Goal: Transaction & Acquisition: Purchase product/service

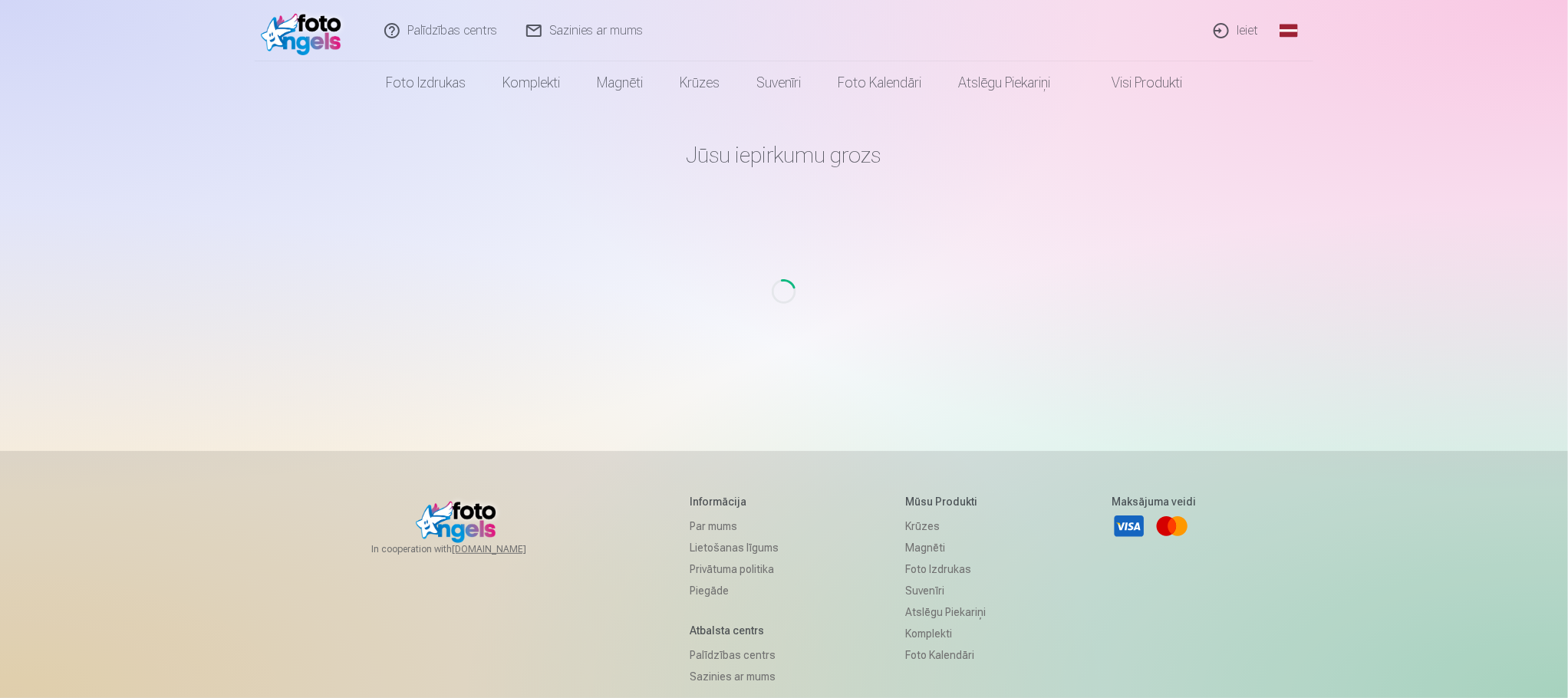
click at [1455, 235] on div "Palīdzības centrs Sazinies ar mums Ieiet Global Latvian (lv) Lithuanian (lt) Ru…" at bounding box center [784, 437] width 1568 height 873
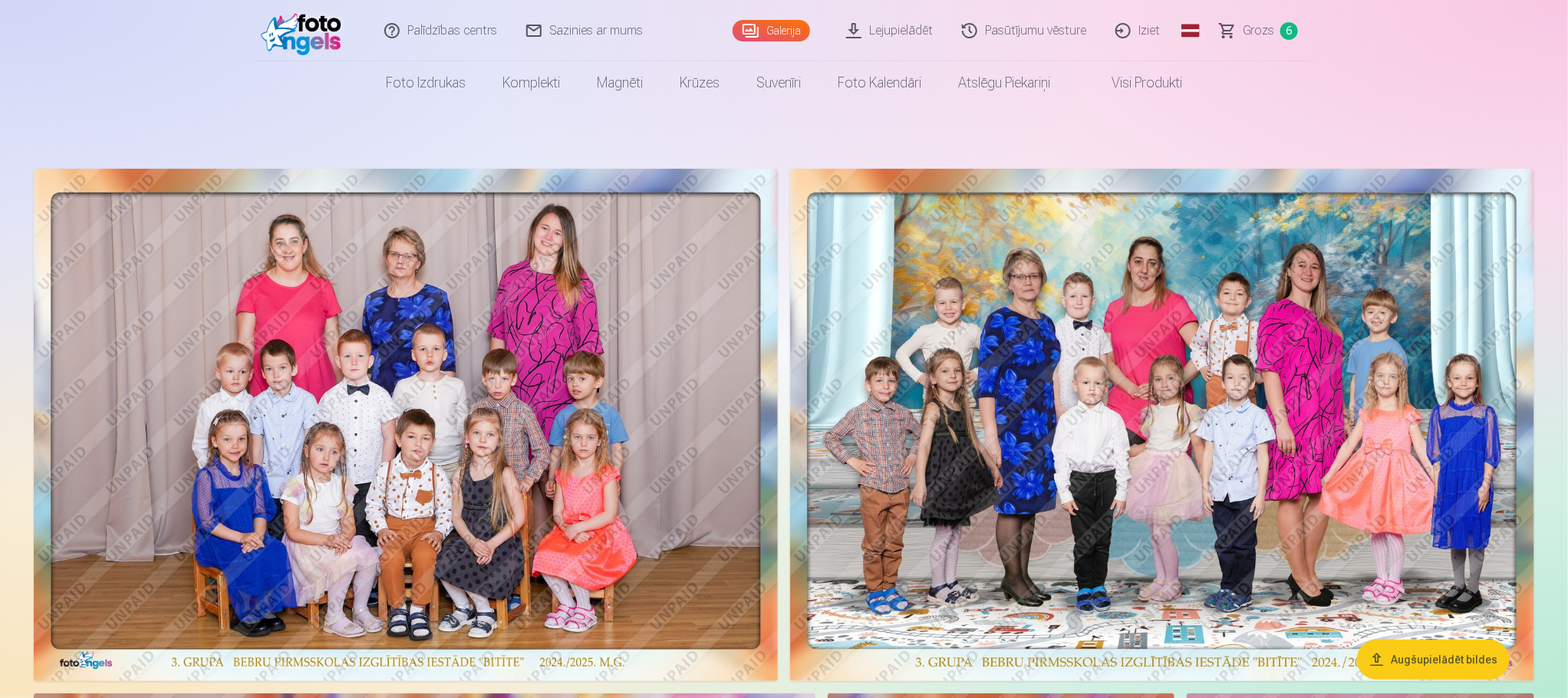
click at [1263, 32] on span "Grozs" at bounding box center [1258, 30] width 31 height 18
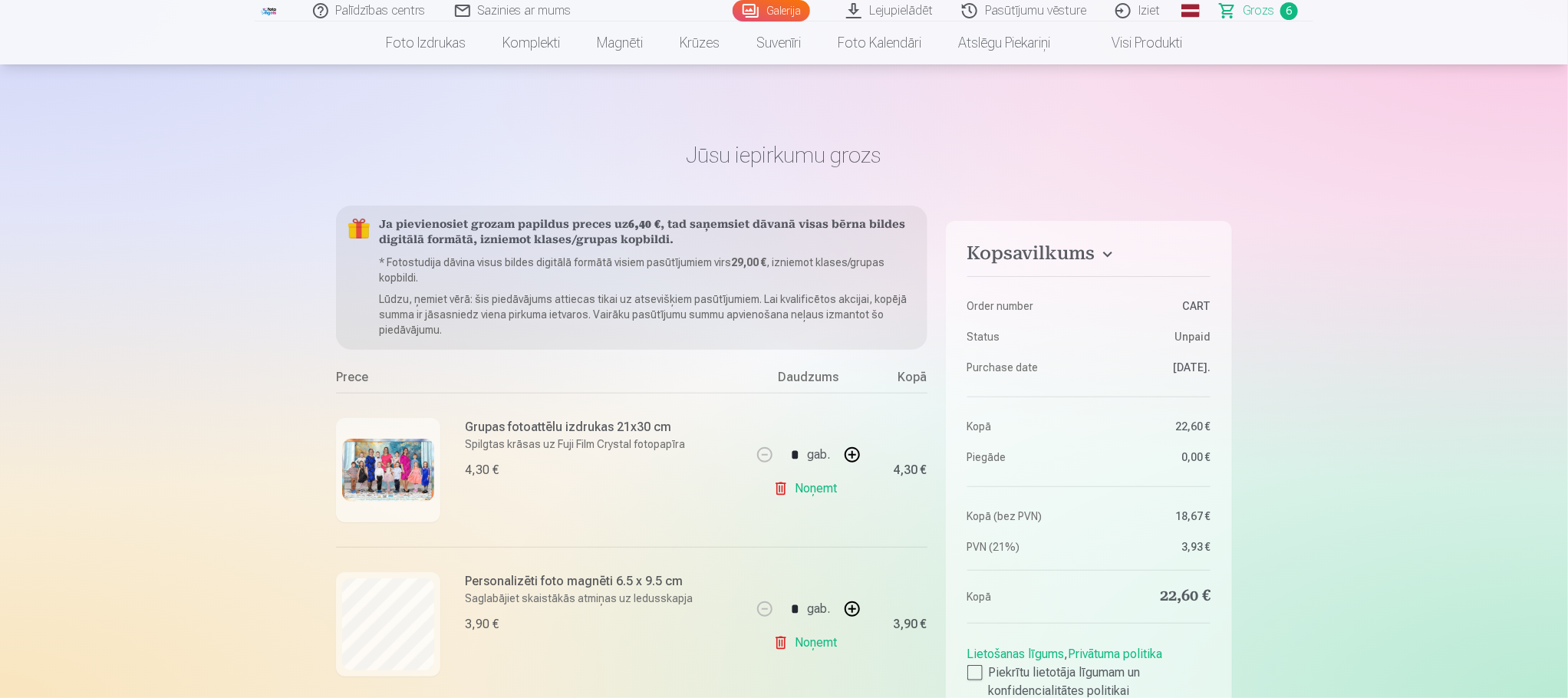
scroll to position [460, 0]
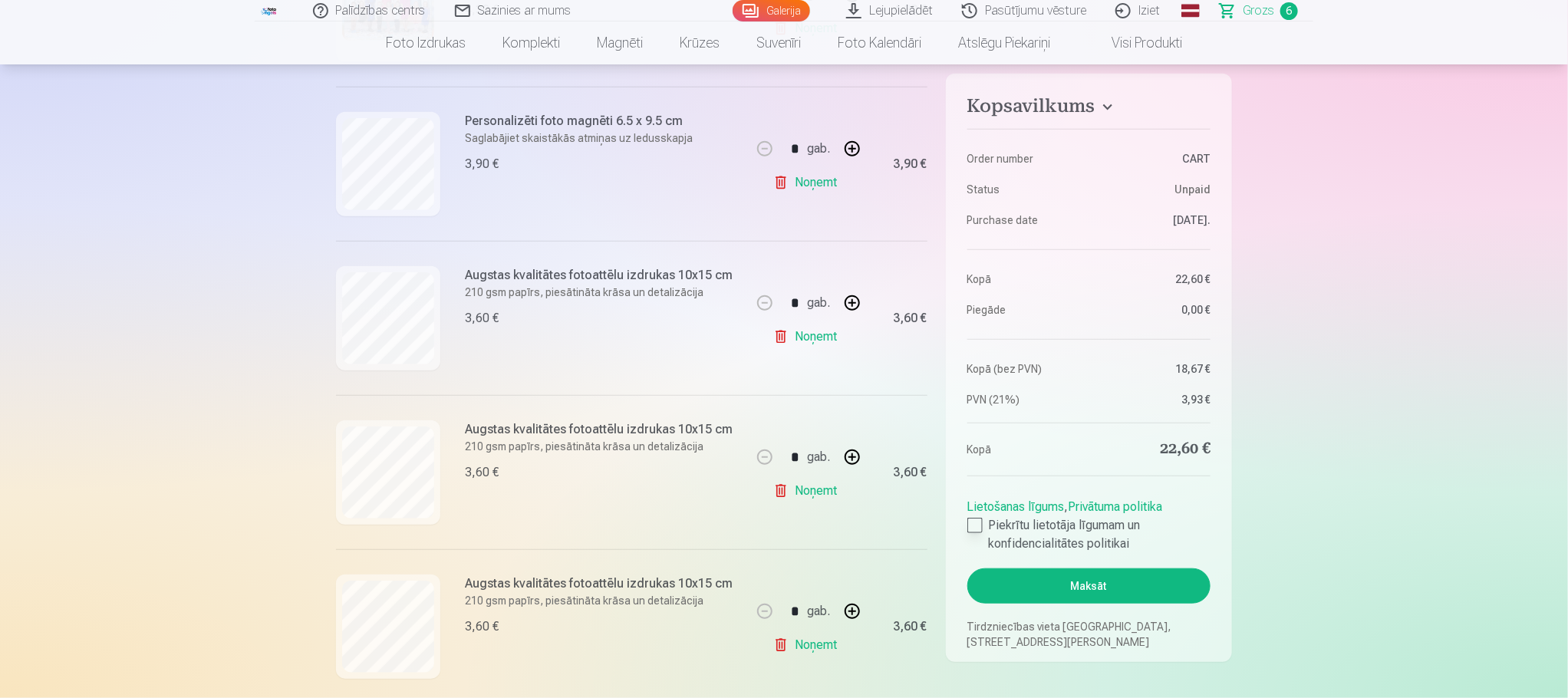
click at [980, 526] on div at bounding box center [975, 526] width 15 height 15
click at [1086, 587] on button "Maksāt" at bounding box center [1088, 586] width 243 height 35
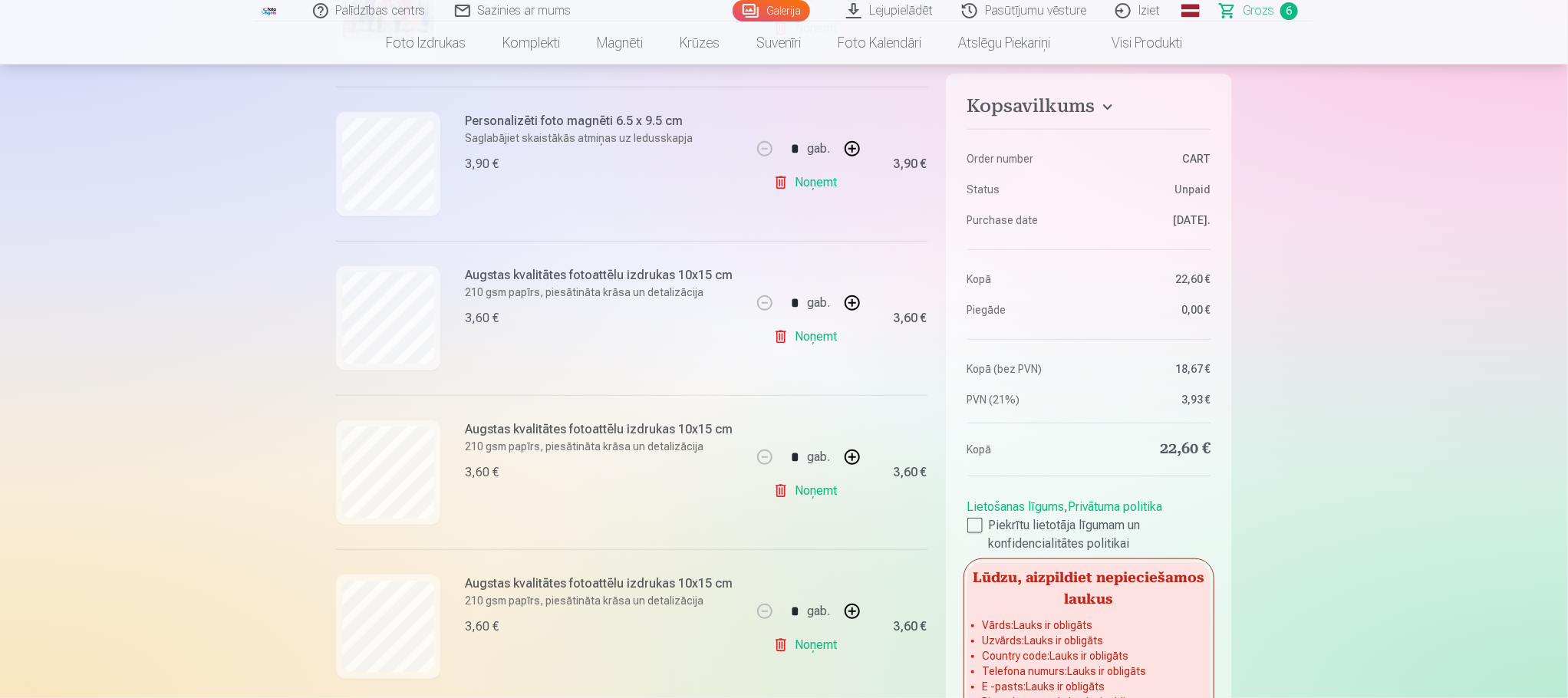
scroll to position [1123, 0]
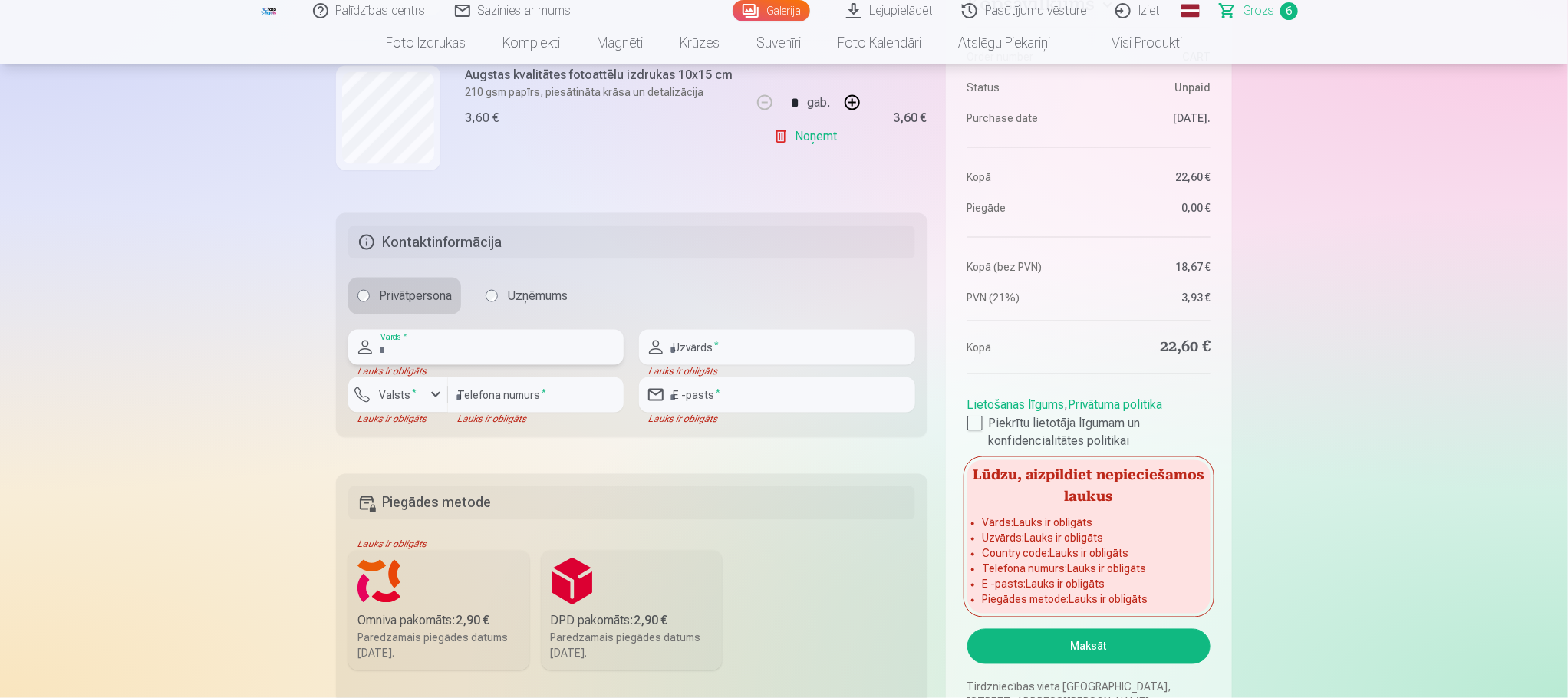
click at [392, 350] on input "text" at bounding box center [486, 348] width 275 height 35
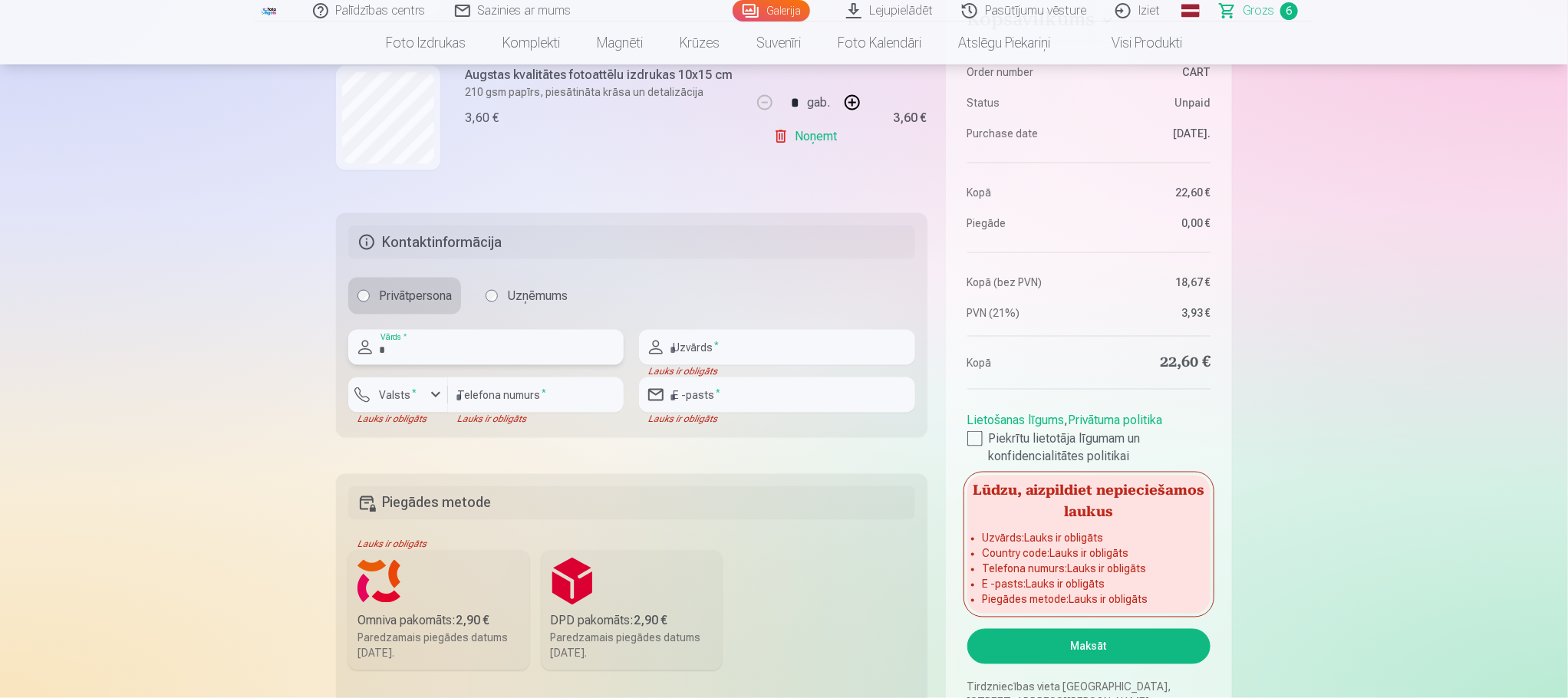
type input "*****"
click at [723, 339] on input "text" at bounding box center [776, 348] width 275 height 35
type input "**********"
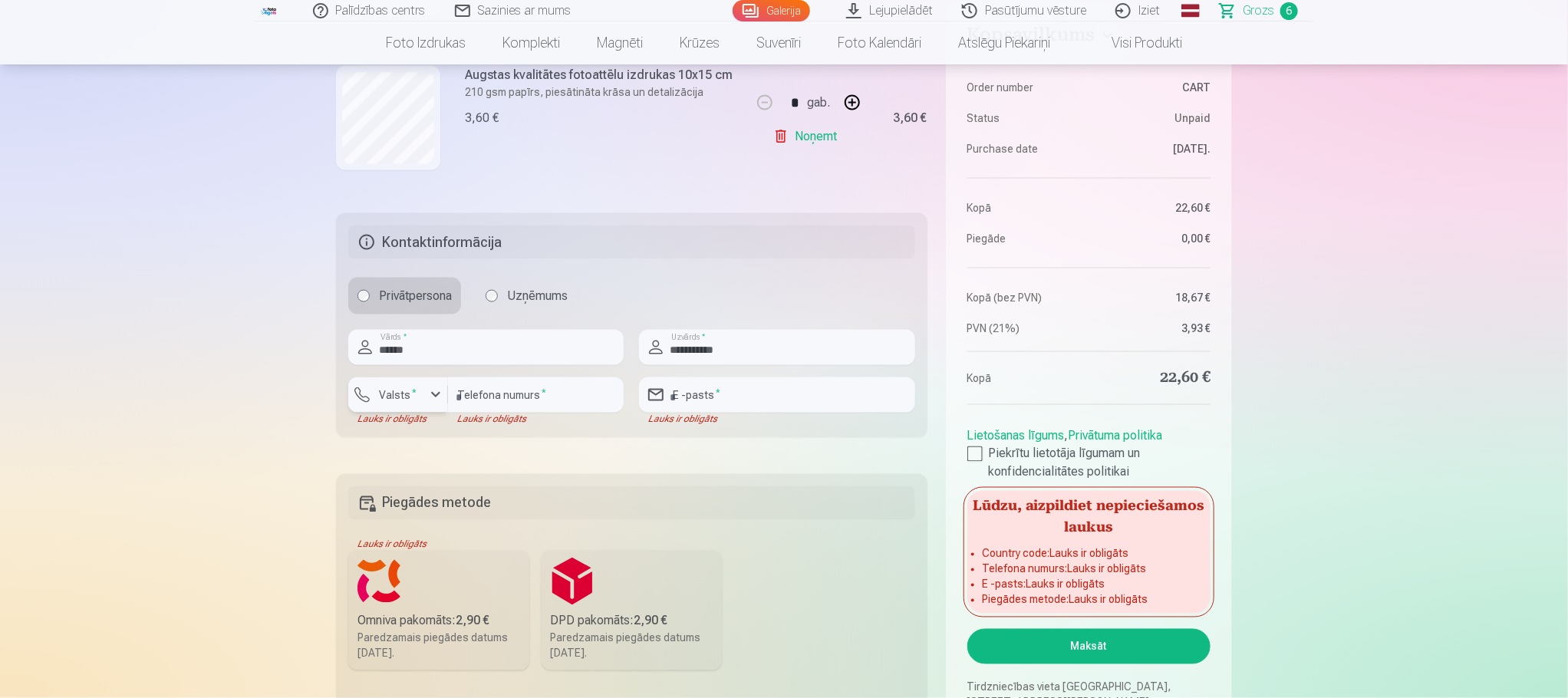
click at [387, 394] on label "Valsts *" at bounding box center [398, 395] width 50 height 15
drag, startPoint x: 422, startPoint y: 428, endPoint x: 467, endPoint y: 428, distance: 45.0
click at [424, 428] on li "+371 Latvija" at bounding box center [414, 431] width 109 height 31
click at [512, 399] on input "number" at bounding box center [535, 395] width 175 height 35
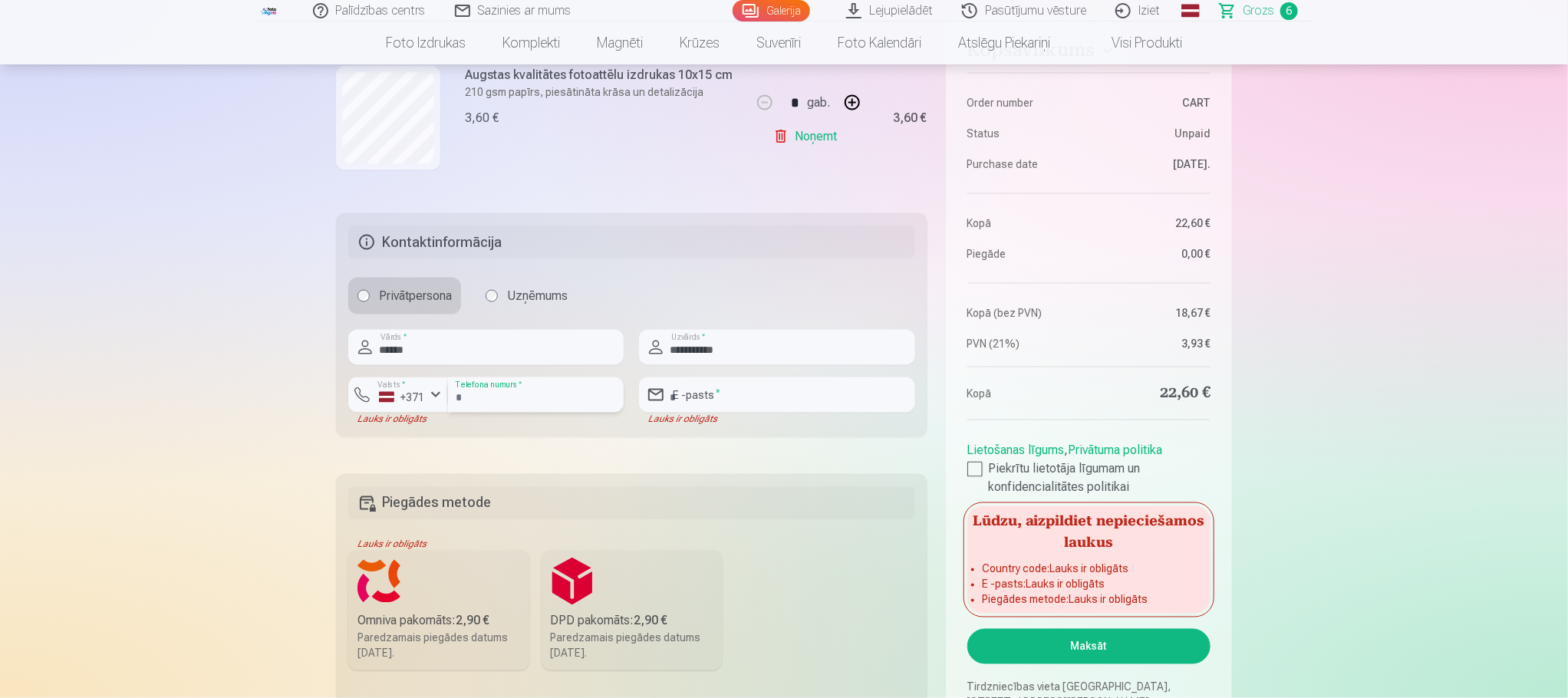
type input "********"
click at [720, 401] on input "email" at bounding box center [776, 395] width 275 height 35
type input "**********"
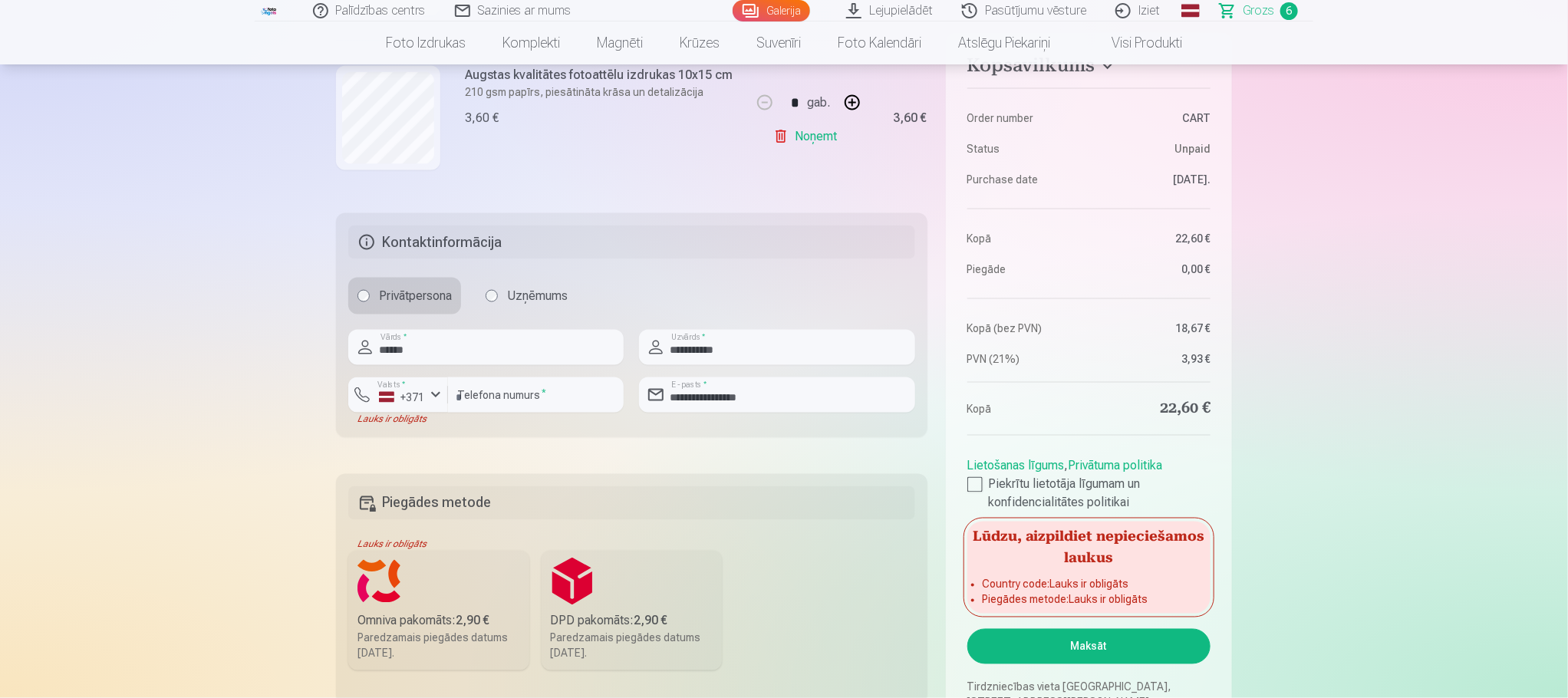
click at [598, 611] on label "DPD pakomāts : 2,90 € Paredzamais piegādes datums 20.09.2025." at bounding box center [631, 611] width 181 height 120
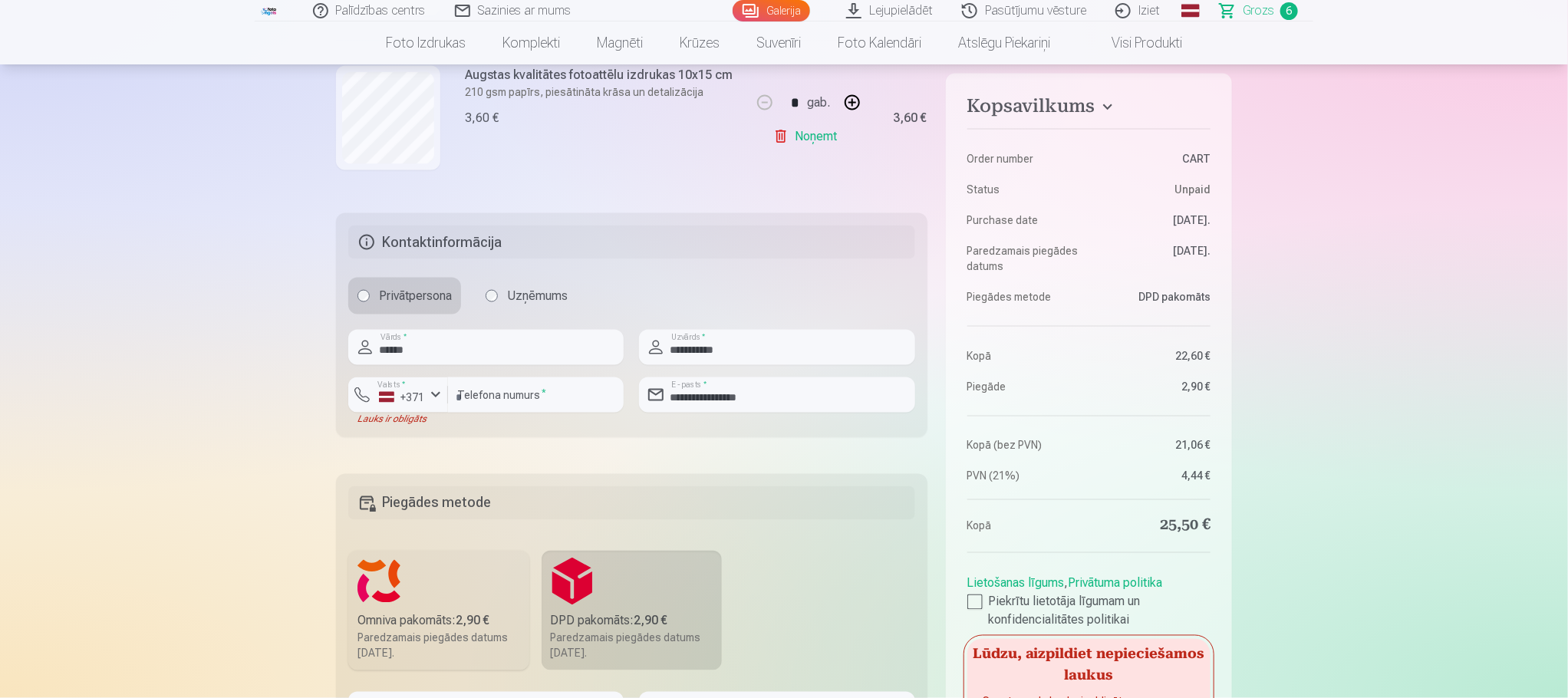
scroll to position [1698, 0]
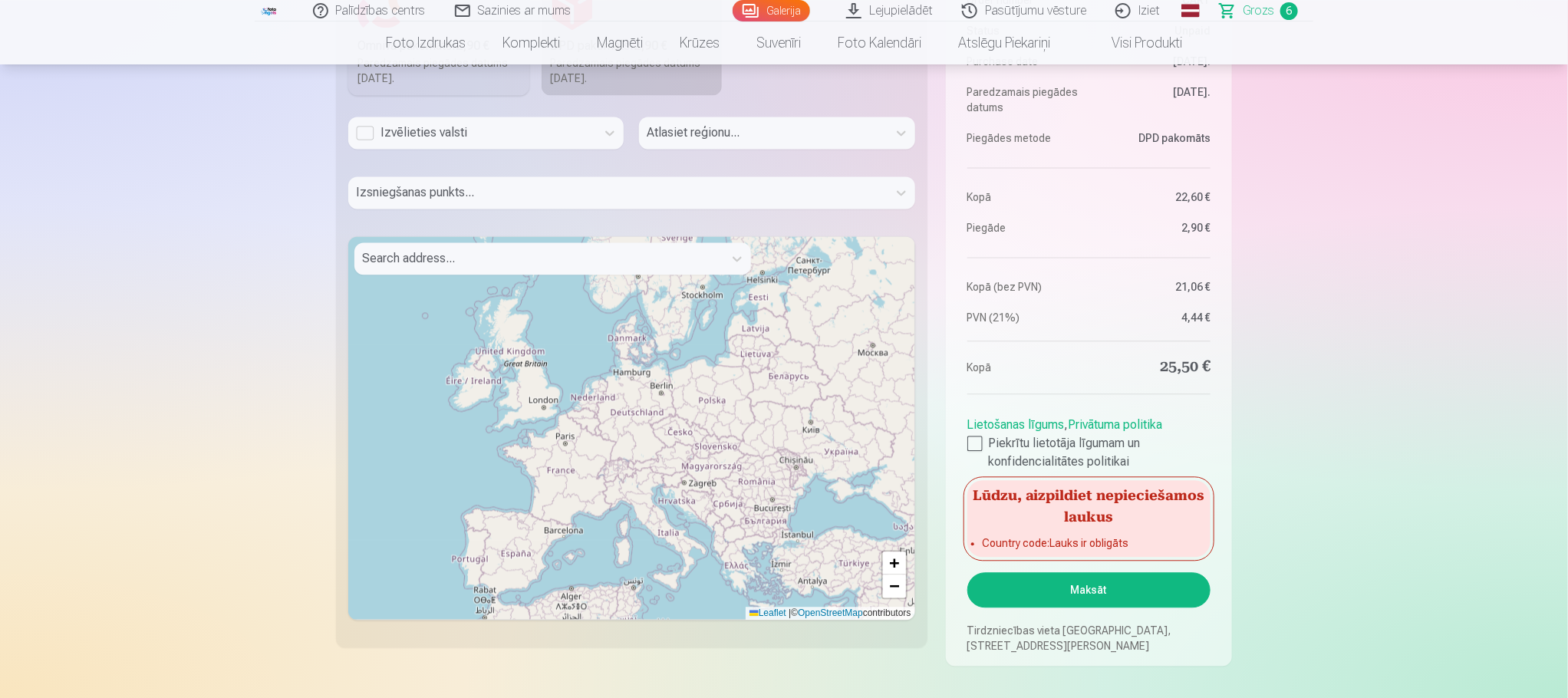
click at [460, 138] on div "Izvēlieties valsti" at bounding box center [472, 133] width 232 height 18
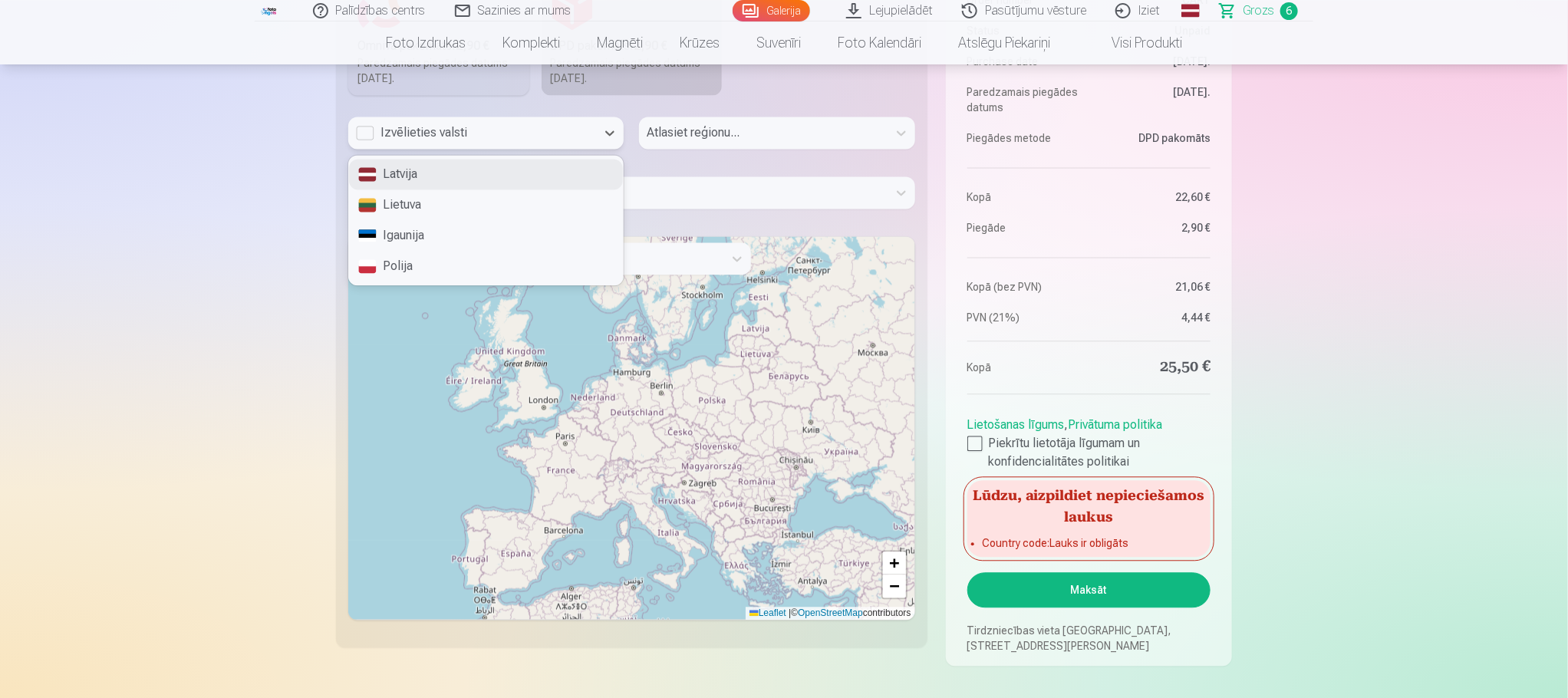
click at [426, 179] on div "Latvija" at bounding box center [486, 174] width 274 height 31
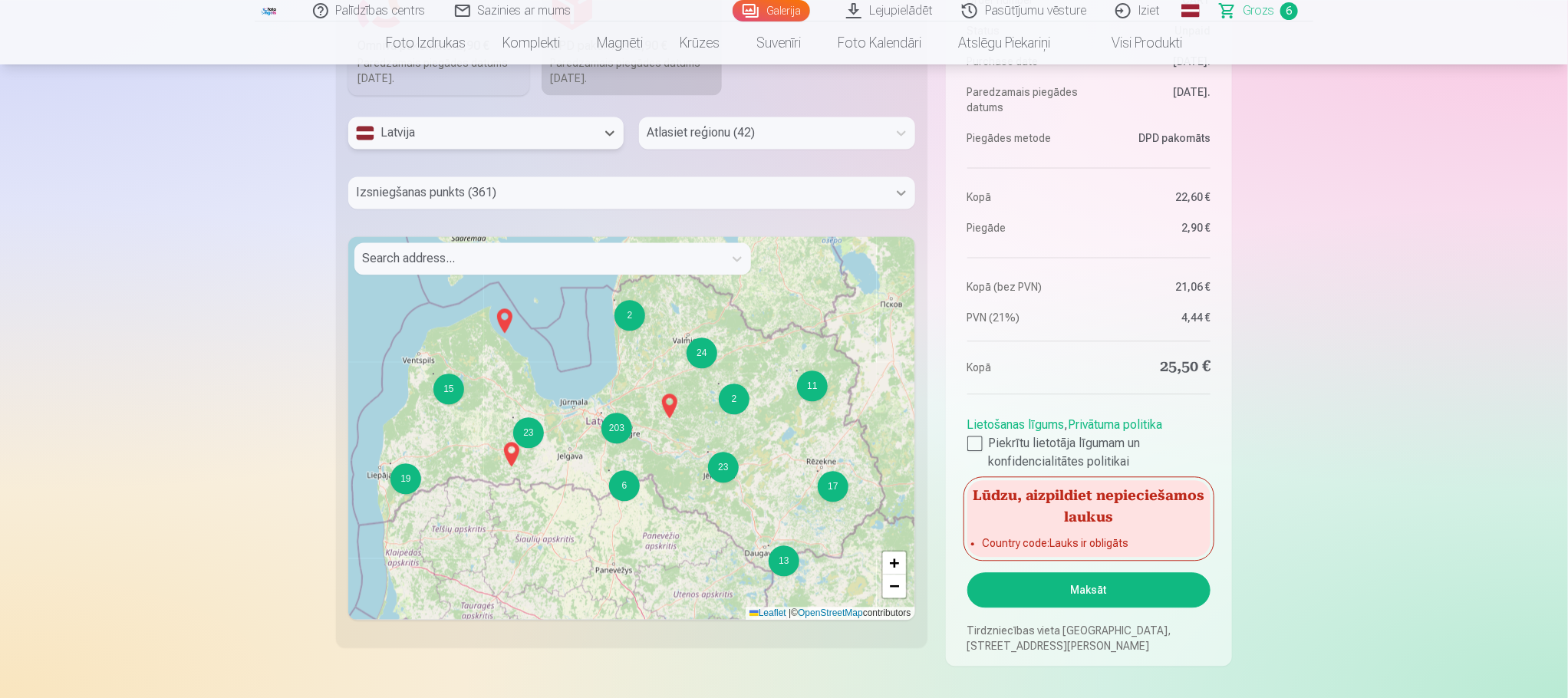
click at [900, 194] on icon at bounding box center [901, 193] width 15 height 15
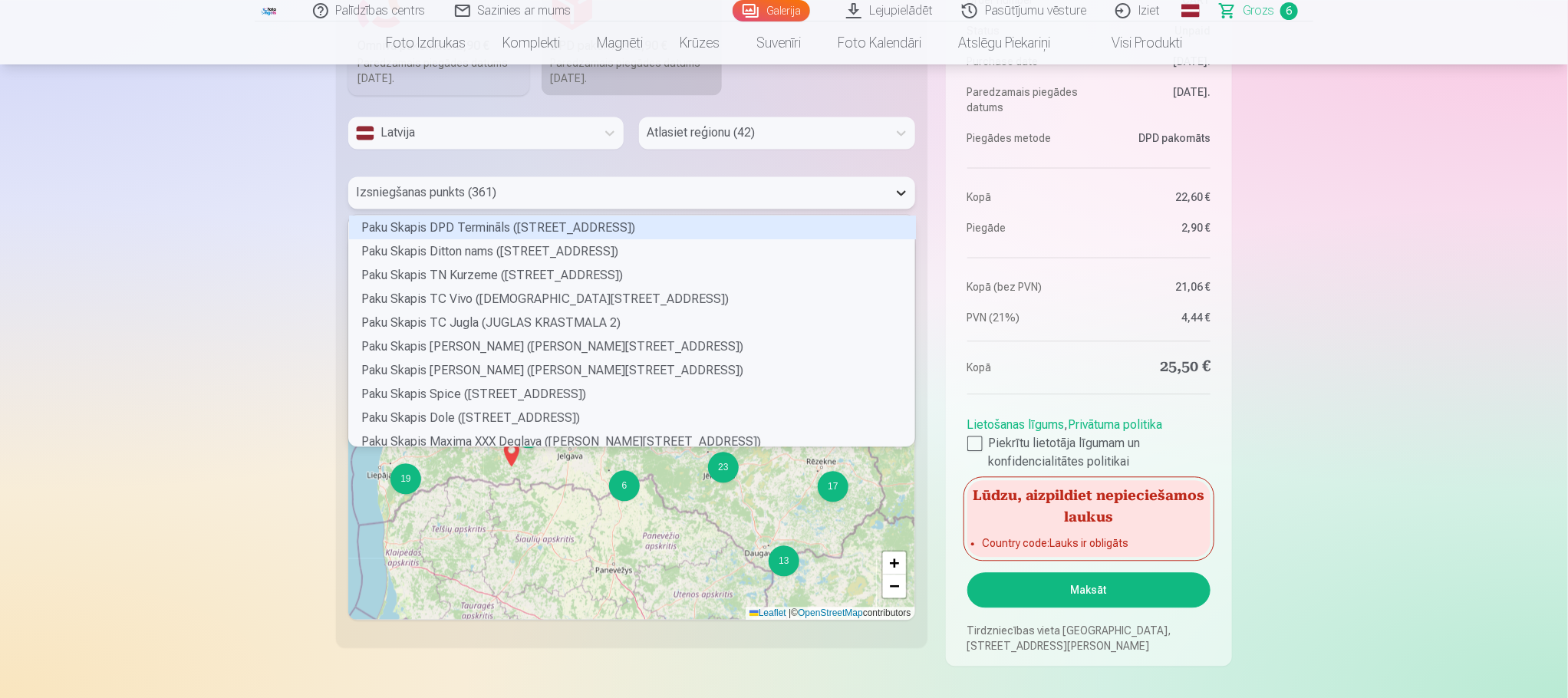
scroll to position [227, 561]
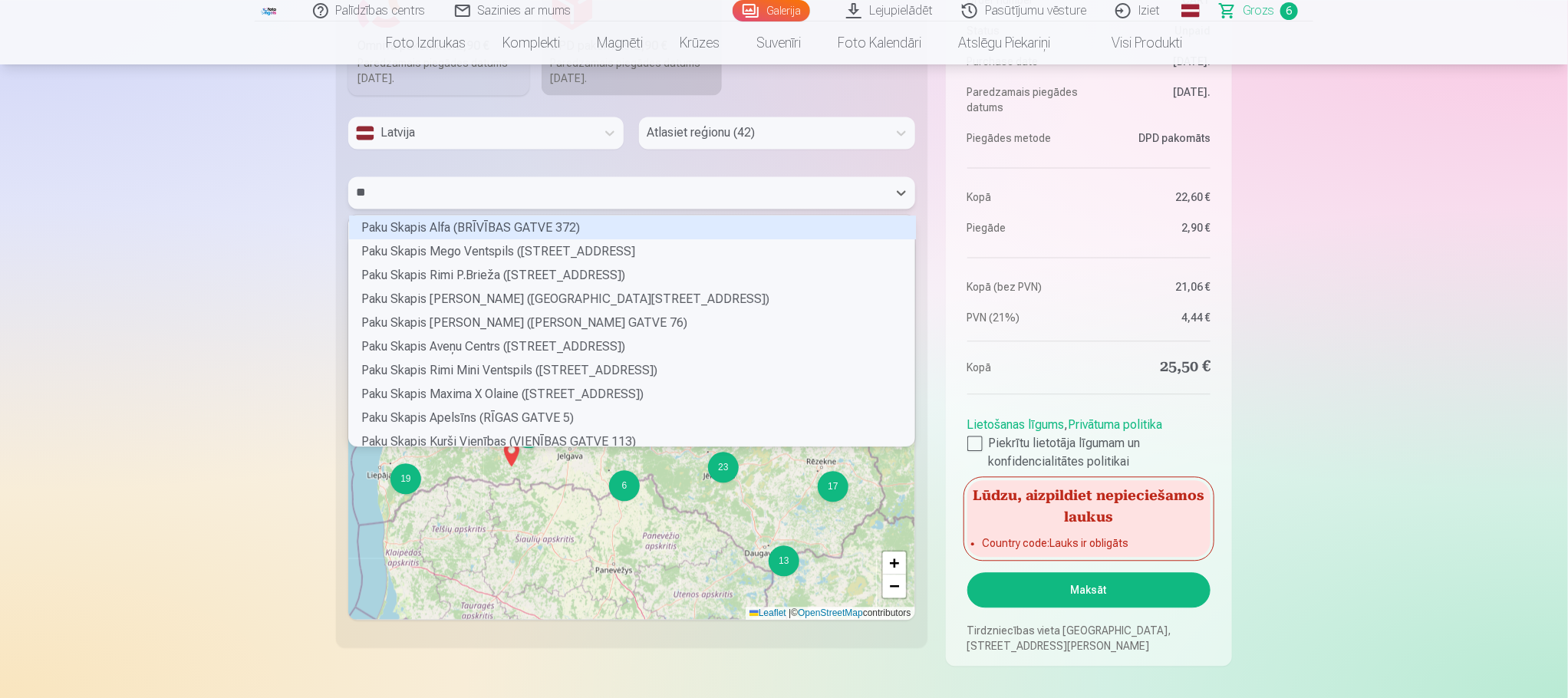
type input "***"
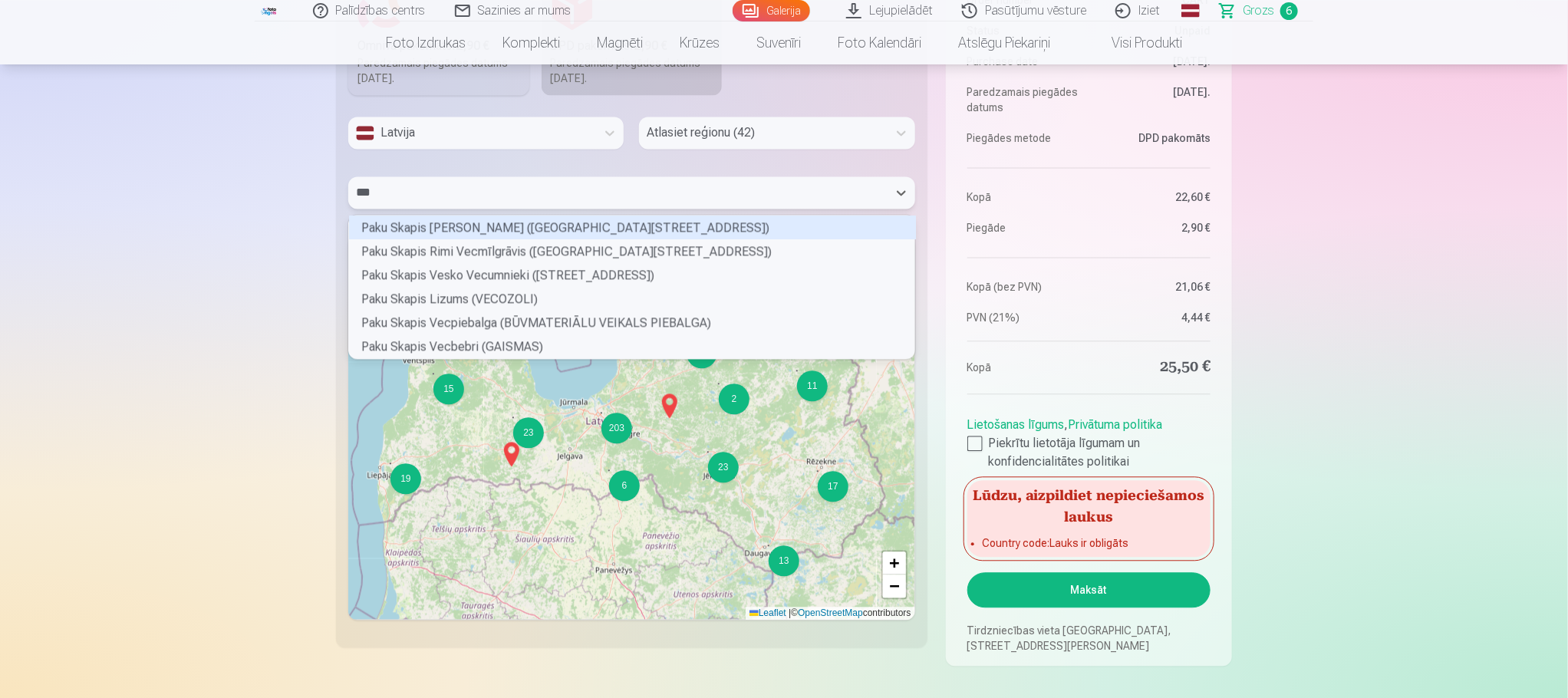
scroll to position [138, 561]
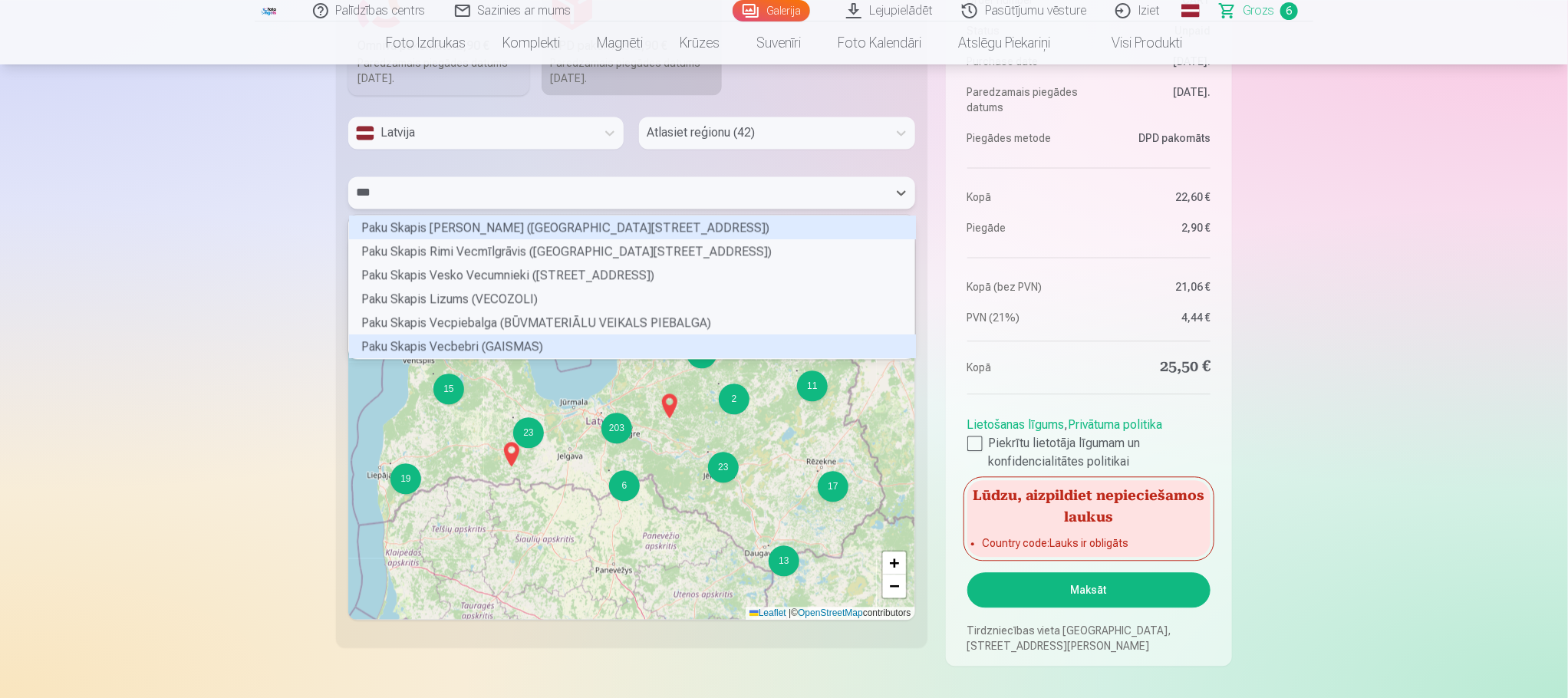
click at [482, 350] on div "Paku Skapis Vecbebri (GAISMAS)" at bounding box center [633, 346] width 567 height 24
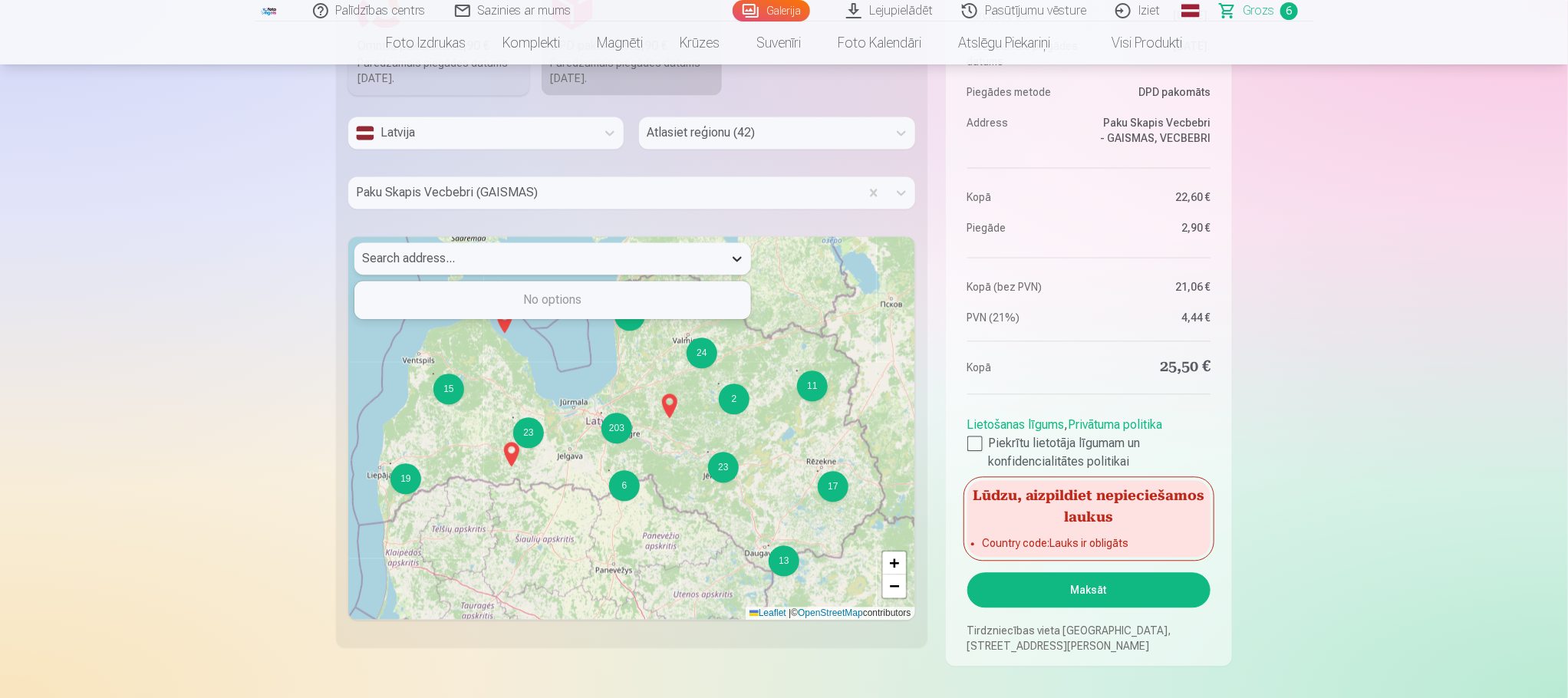
click at [739, 269] on div at bounding box center [737, 258] width 28 height 28
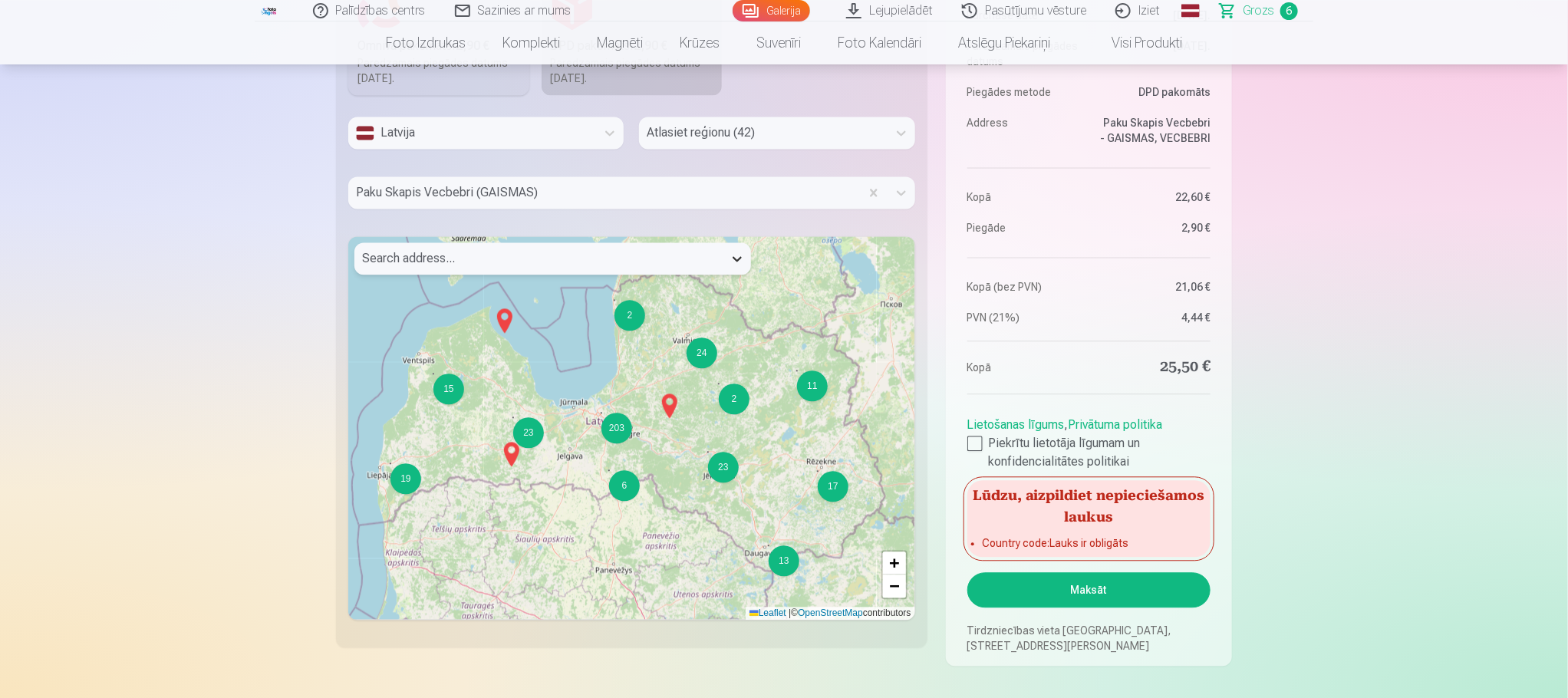
click at [739, 269] on div at bounding box center [737, 258] width 28 height 28
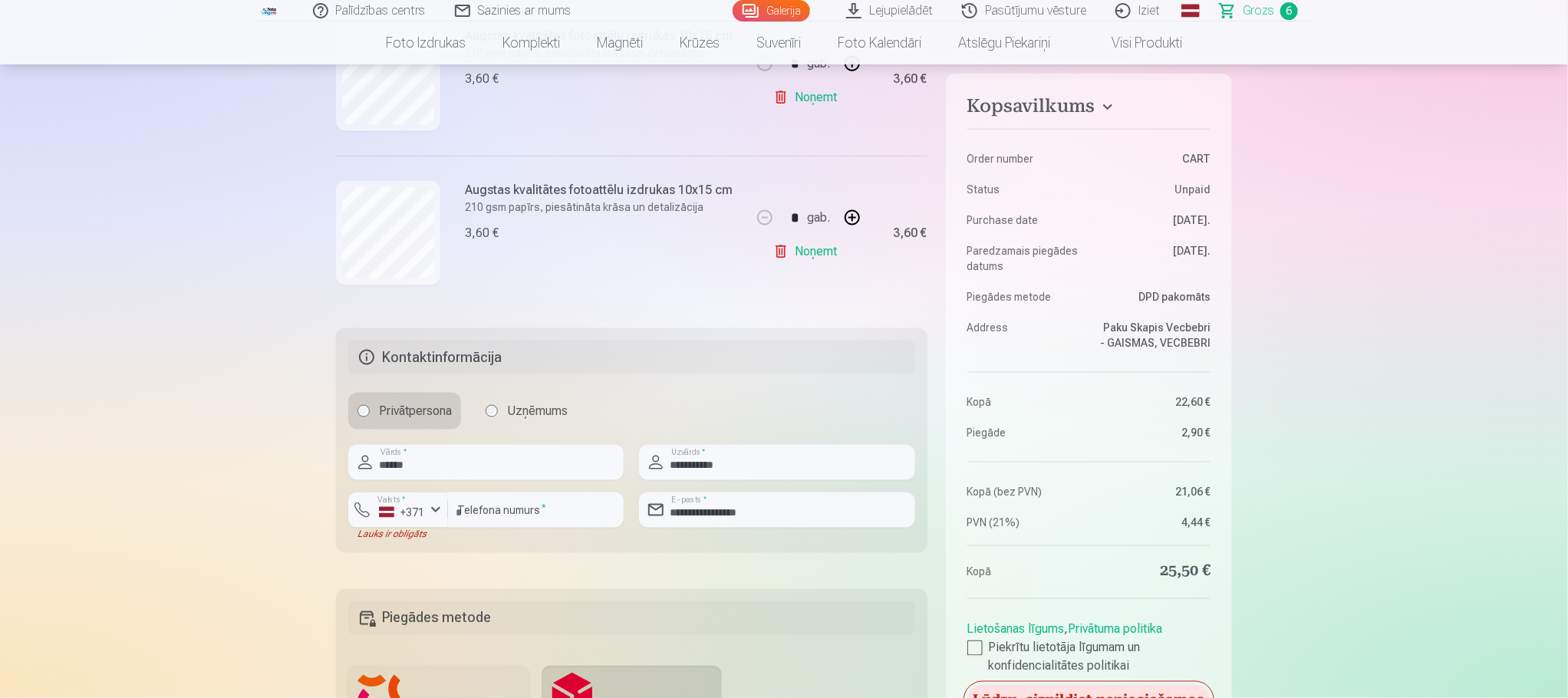
scroll to position [1238, 0]
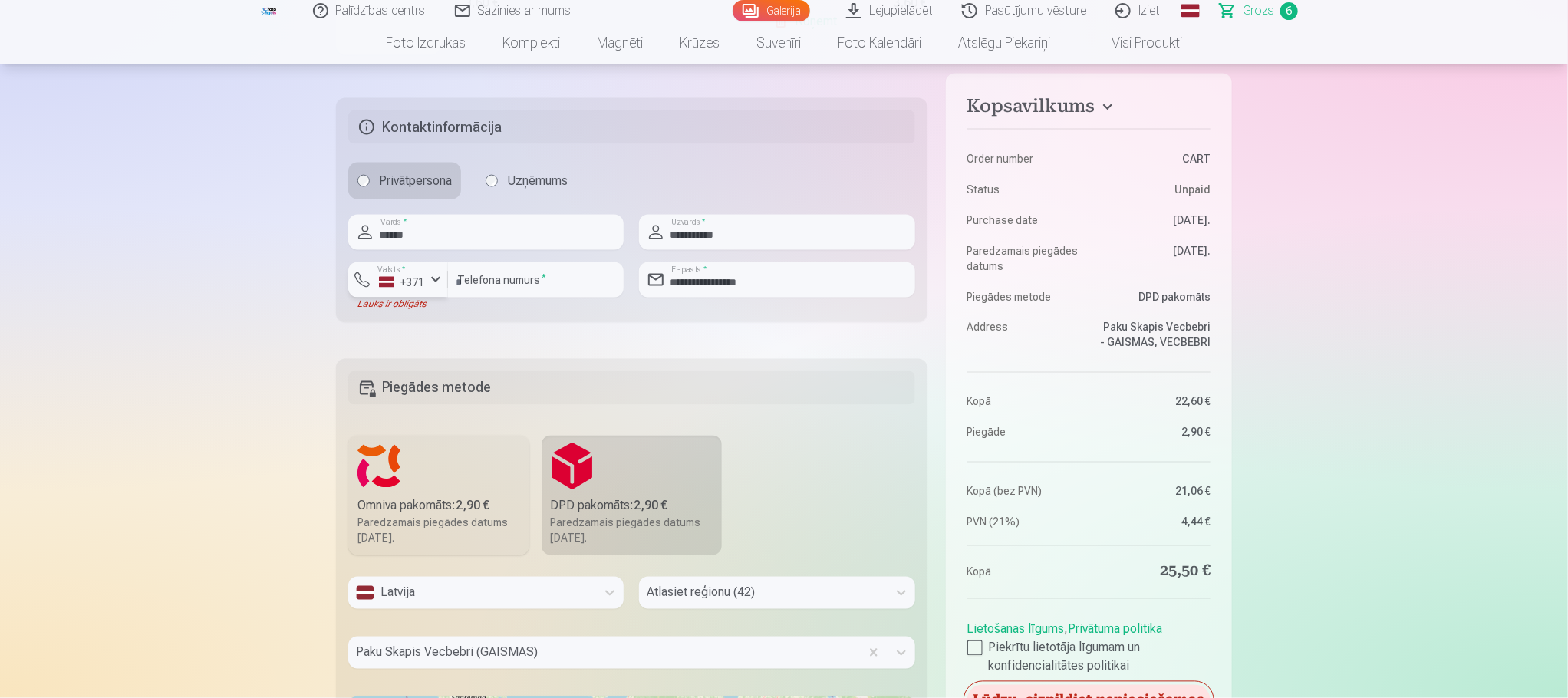
click at [424, 282] on div "+371" at bounding box center [402, 283] width 46 height 15
click at [401, 316] on div "+371" at bounding box center [407, 316] width 31 height 18
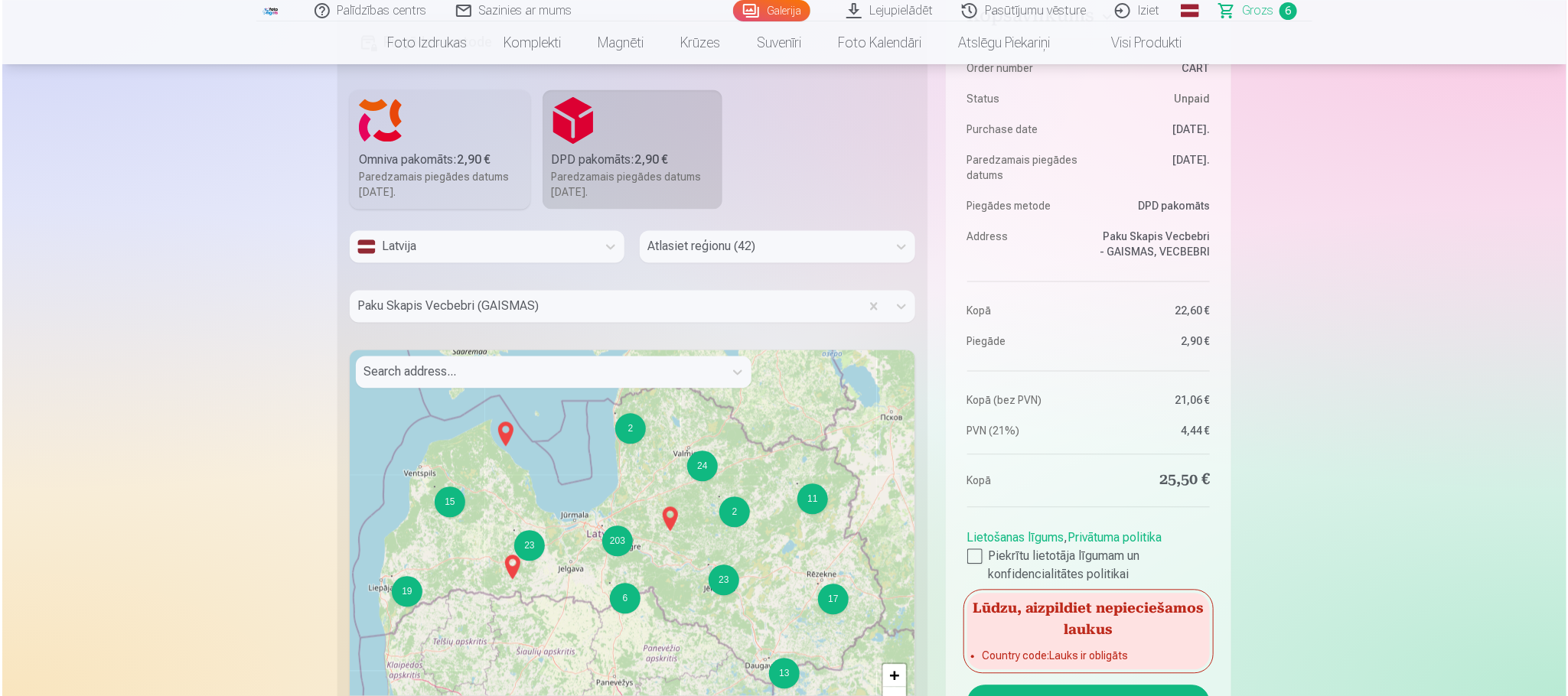
scroll to position [1923, 0]
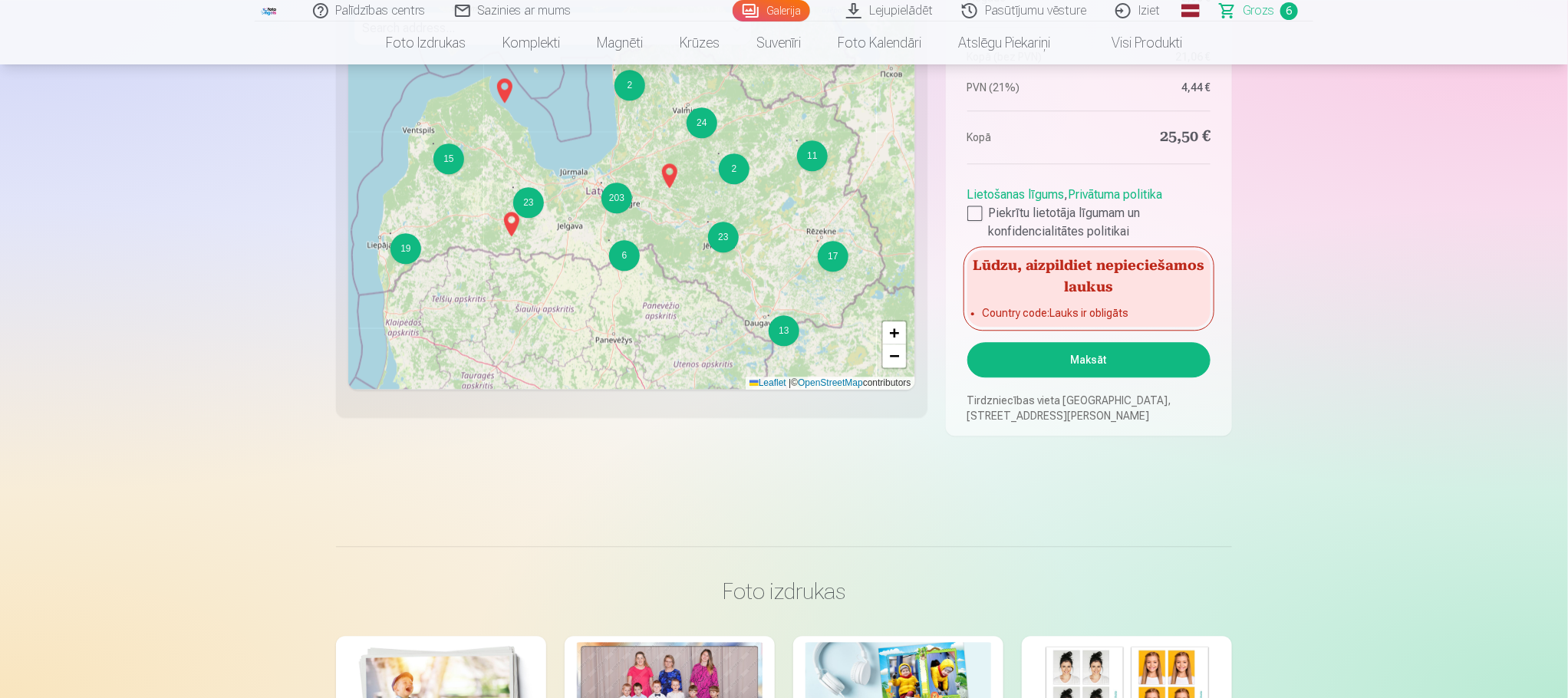
click at [1102, 361] on button "Maksāt" at bounding box center [1088, 359] width 243 height 35
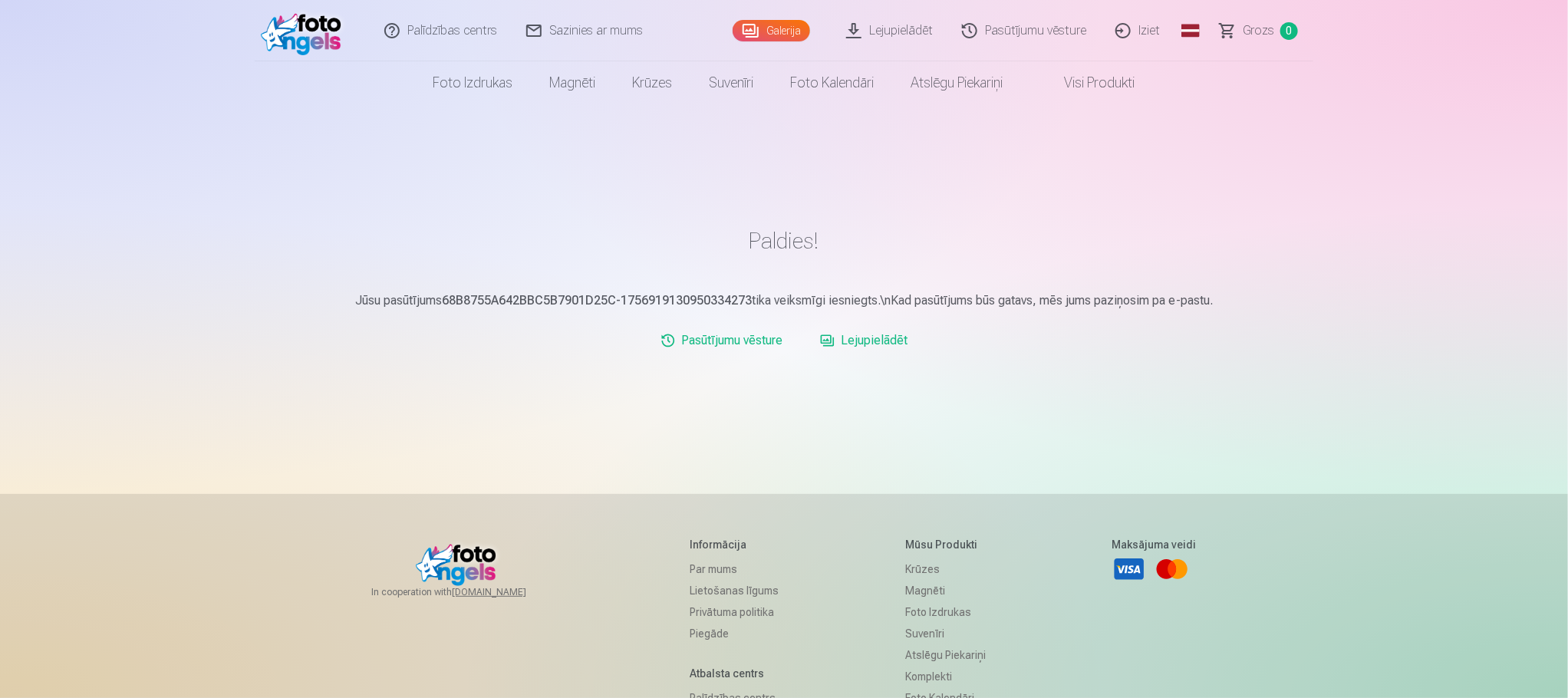
click at [1155, 37] on link "Iziet" at bounding box center [1138, 30] width 74 height 61
